Goal: Answer question/provide support: Share knowledge or assist other users

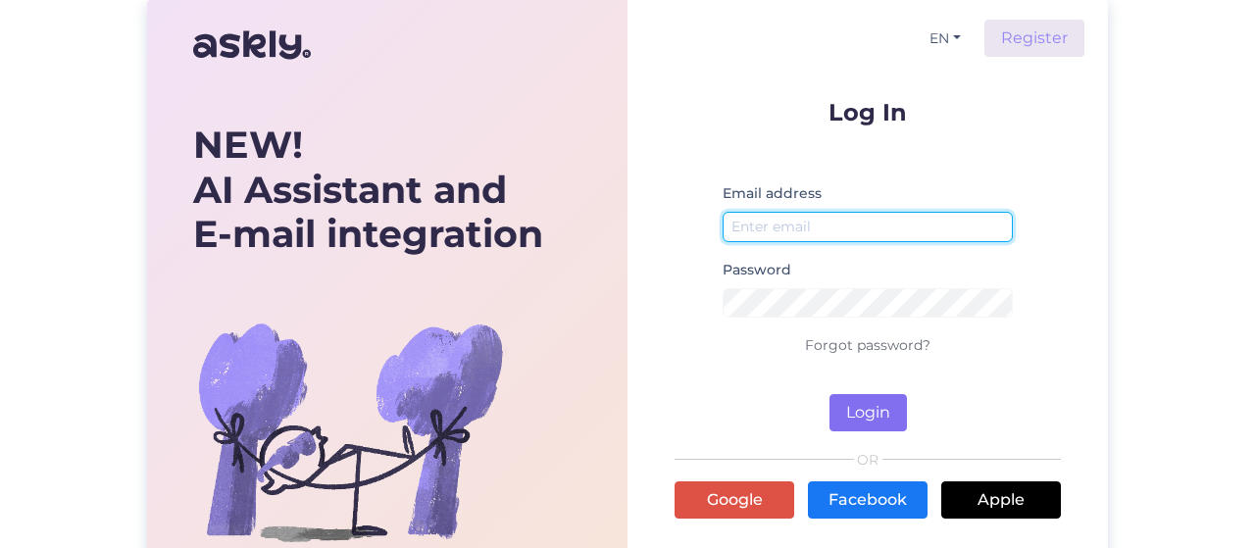
type input "[EMAIL_ADDRESS][DOMAIN_NAME]"
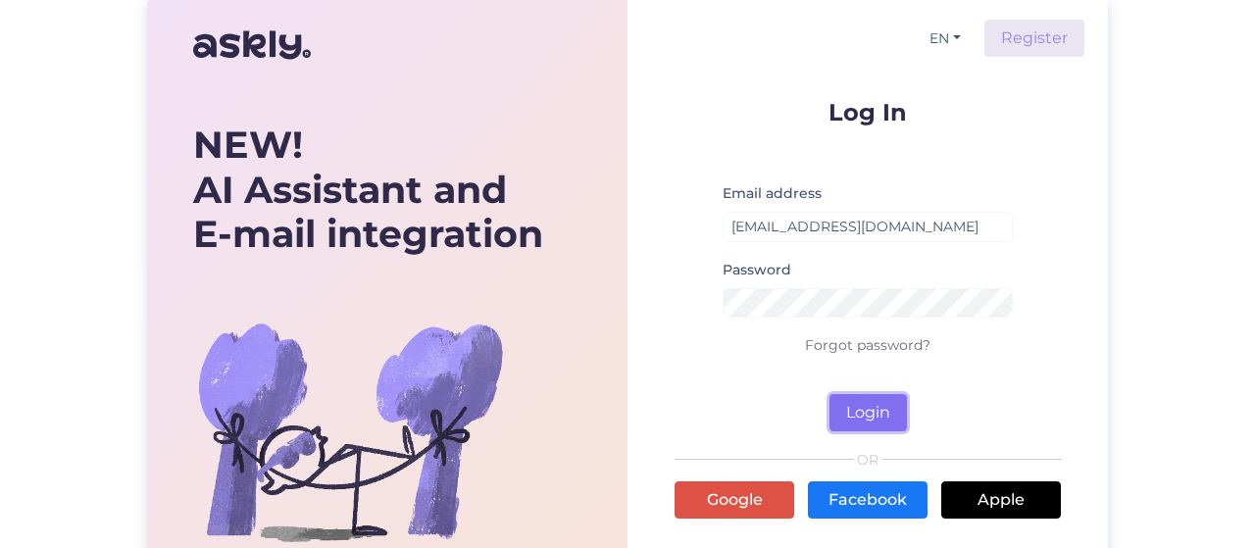
click at [871, 413] on button "Login" at bounding box center [867, 412] width 77 height 37
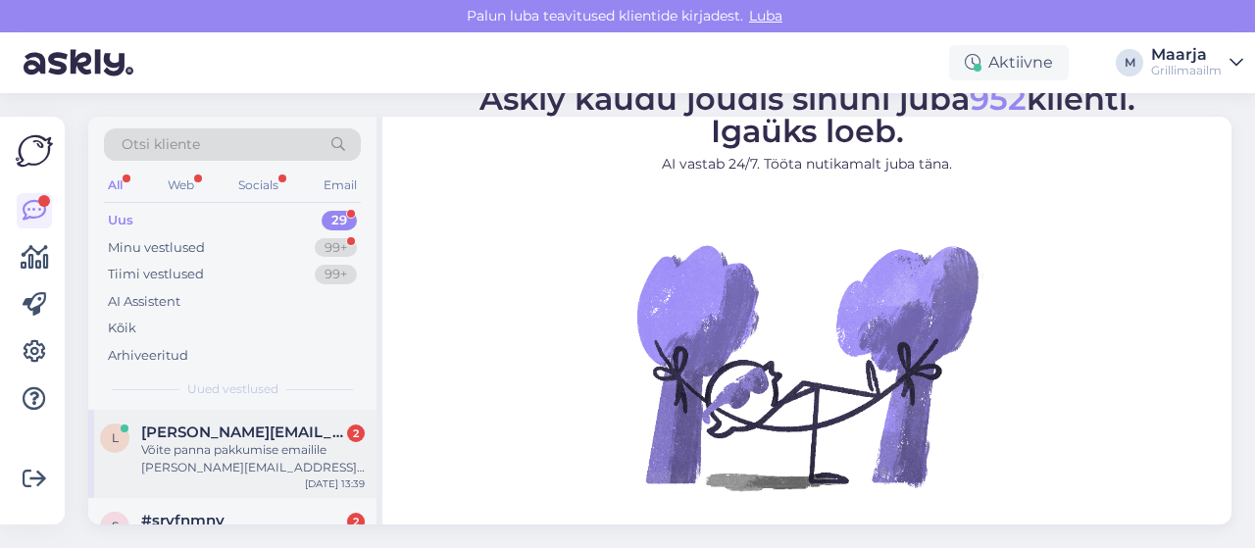
click at [216, 441] on div "Võite panna pakkumise emailile [PERSON_NAME][EMAIL_ADDRESS][DOMAIN_NAME]" at bounding box center [253, 458] width 224 height 35
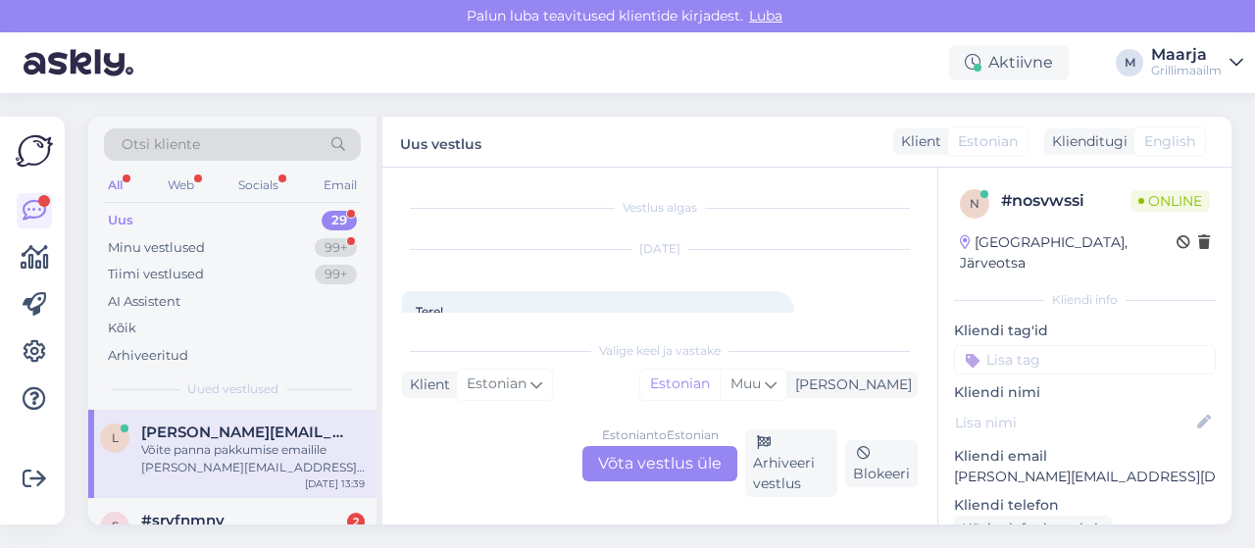
scroll to position [583, 0]
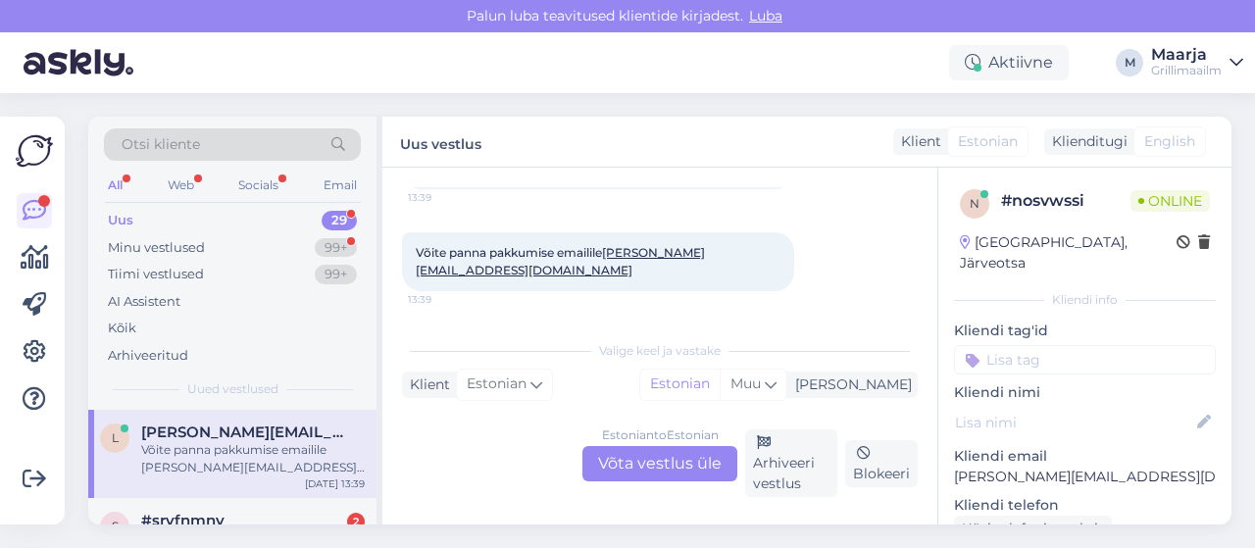
click at [801, 279] on div "Võite panna pakkumise emailile [PERSON_NAME][EMAIL_ADDRESS][DOMAIN_NAME] 13:39" at bounding box center [660, 262] width 516 height 102
click at [663, 463] on div "Estonian to Estonian Võta vestlus üle" at bounding box center [659, 463] width 155 height 35
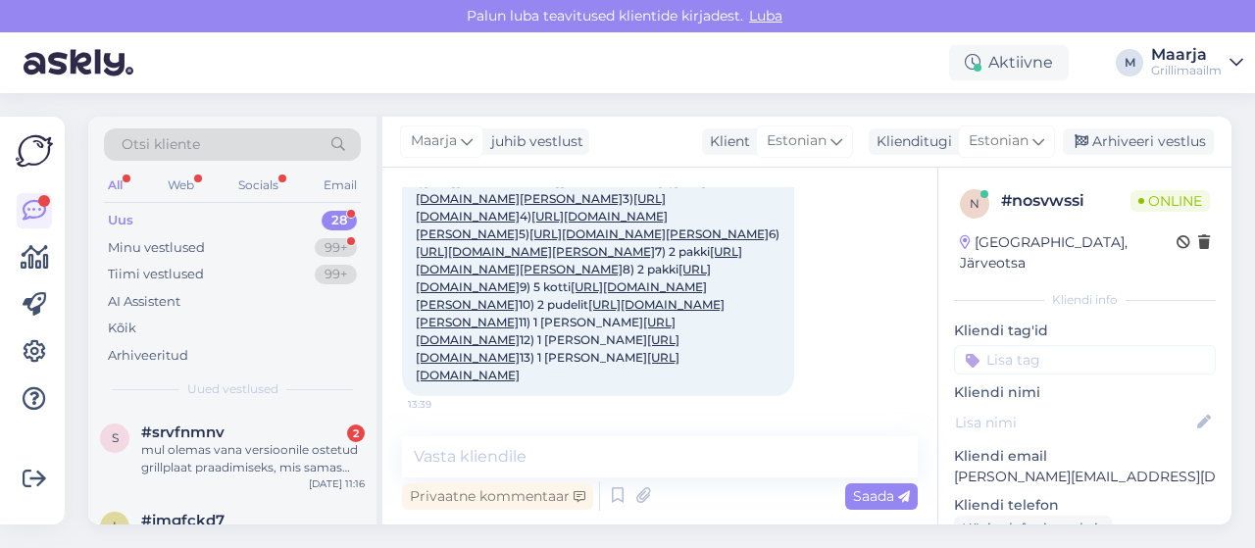
scroll to position [0, 0]
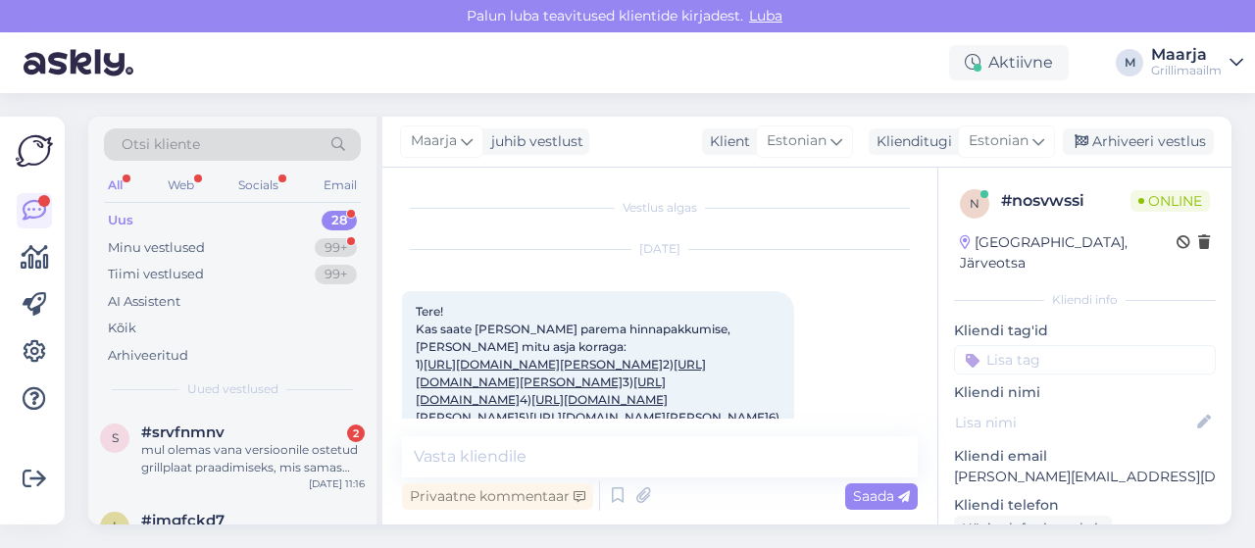
click at [663, 360] on link "[URL][DOMAIN_NAME][PERSON_NAME]" at bounding box center [543, 364] width 239 height 15
click at [626, 379] on link "[URL][DOMAIN_NAME][PERSON_NAME]" at bounding box center [561, 373] width 290 height 32
click at [636, 362] on link "[URL][DOMAIN_NAME][PERSON_NAME]" at bounding box center [543, 364] width 239 height 15
